Goal: Task Accomplishment & Management: Use online tool/utility

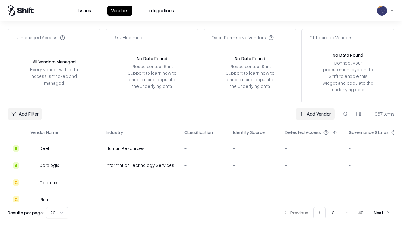
click at [315, 114] on link "Add Vendor" at bounding box center [315, 113] width 39 height 11
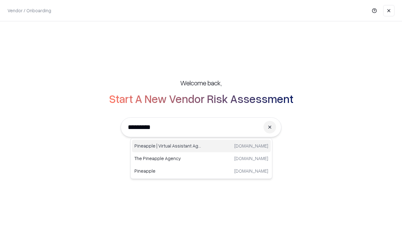
click at [201, 146] on div "Pineapple | Virtual Assistant Agency [DOMAIN_NAME]" at bounding box center [201, 146] width 139 height 13
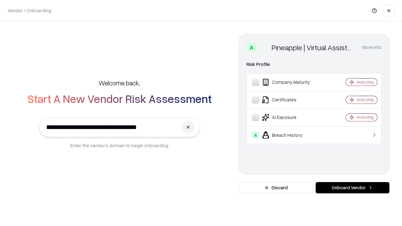
type input "**********"
click at [353, 188] on button "Onboard Vendor" at bounding box center [353, 187] width 74 height 11
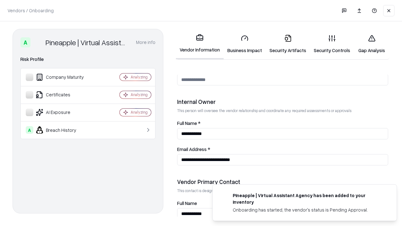
scroll to position [326, 0]
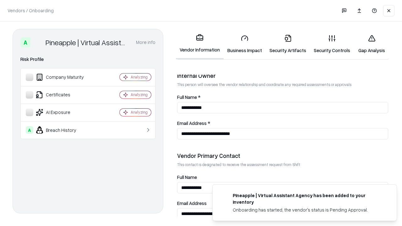
click at [245, 44] on link "Business Impact" at bounding box center [245, 44] width 42 height 29
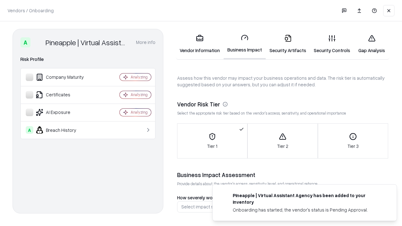
click at [288, 44] on link "Security Artifacts" at bounding box center [288, 44] width 44 height 29
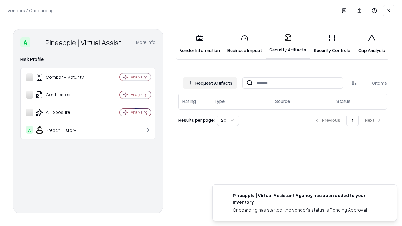
click at [210, 83] on button "Request Artifacts" at bounding box center [210, 82] width 55 height 11
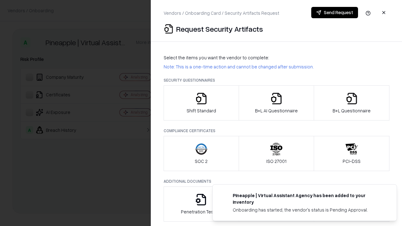
click at [201, 103] on icon "button" at bounding box center [201, 98] width 13 height 13
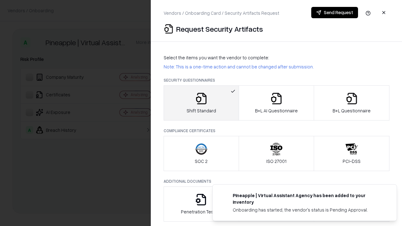
click at [335, 13] on button "Send Request" at bounding box center [334, 12] width 47 height 11
